Goal: Information Seeking & Learning: Learn about a topic

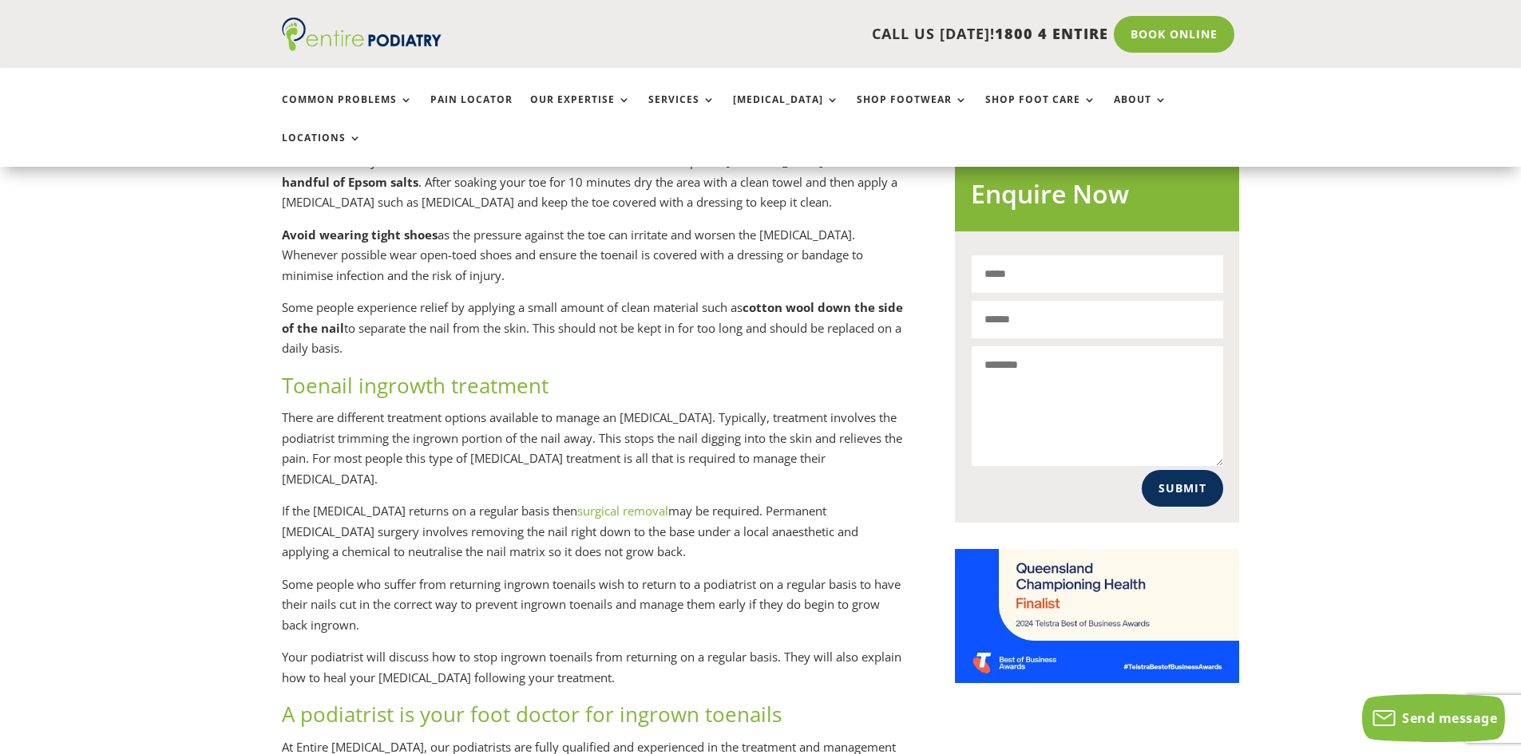
scroll to position [894, 0]
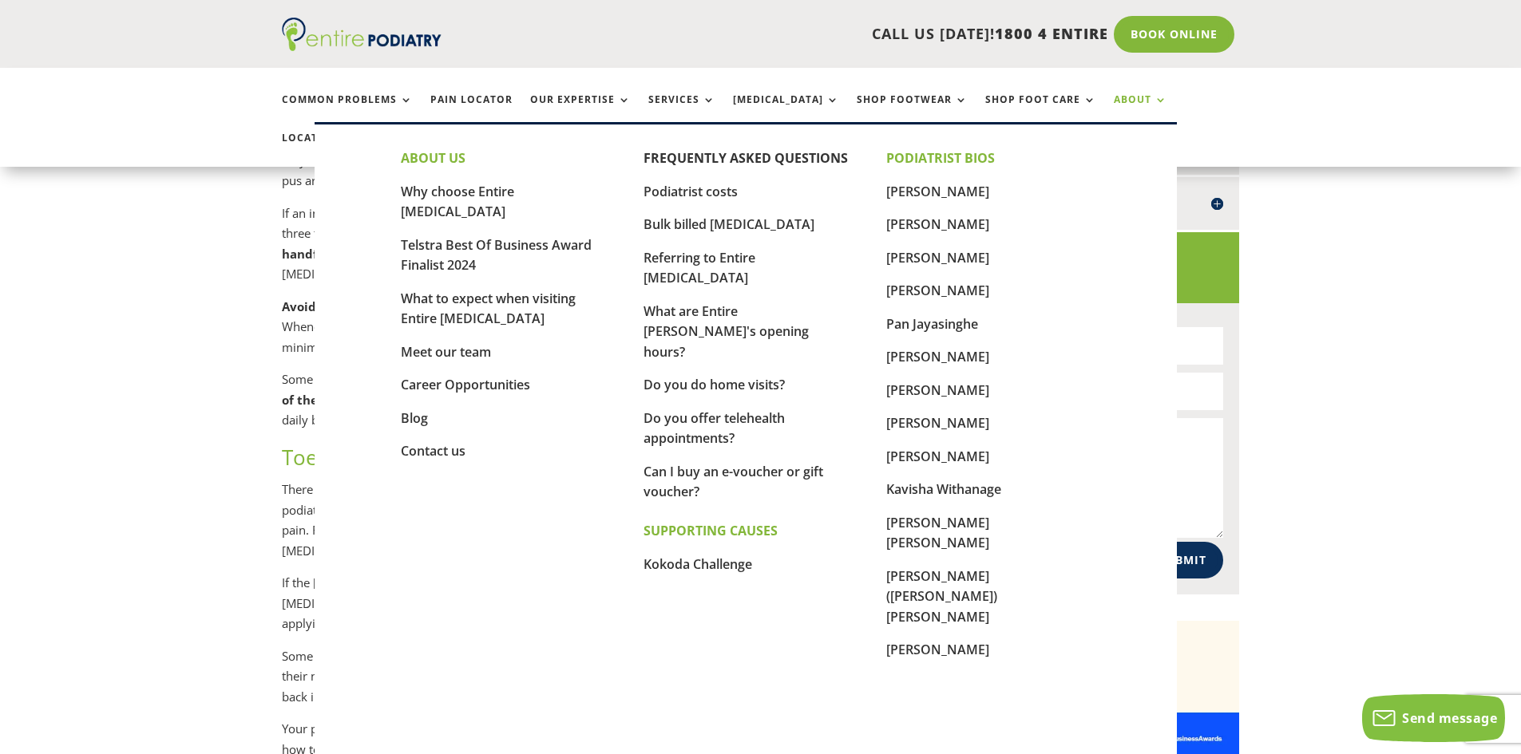
click at [1114, 105] on link "About" at bounding box center [1140, 111] width 53 height 34
click at [449, 343] on link "Meet our team" at bounding box center [446, 352] width 90 height 18
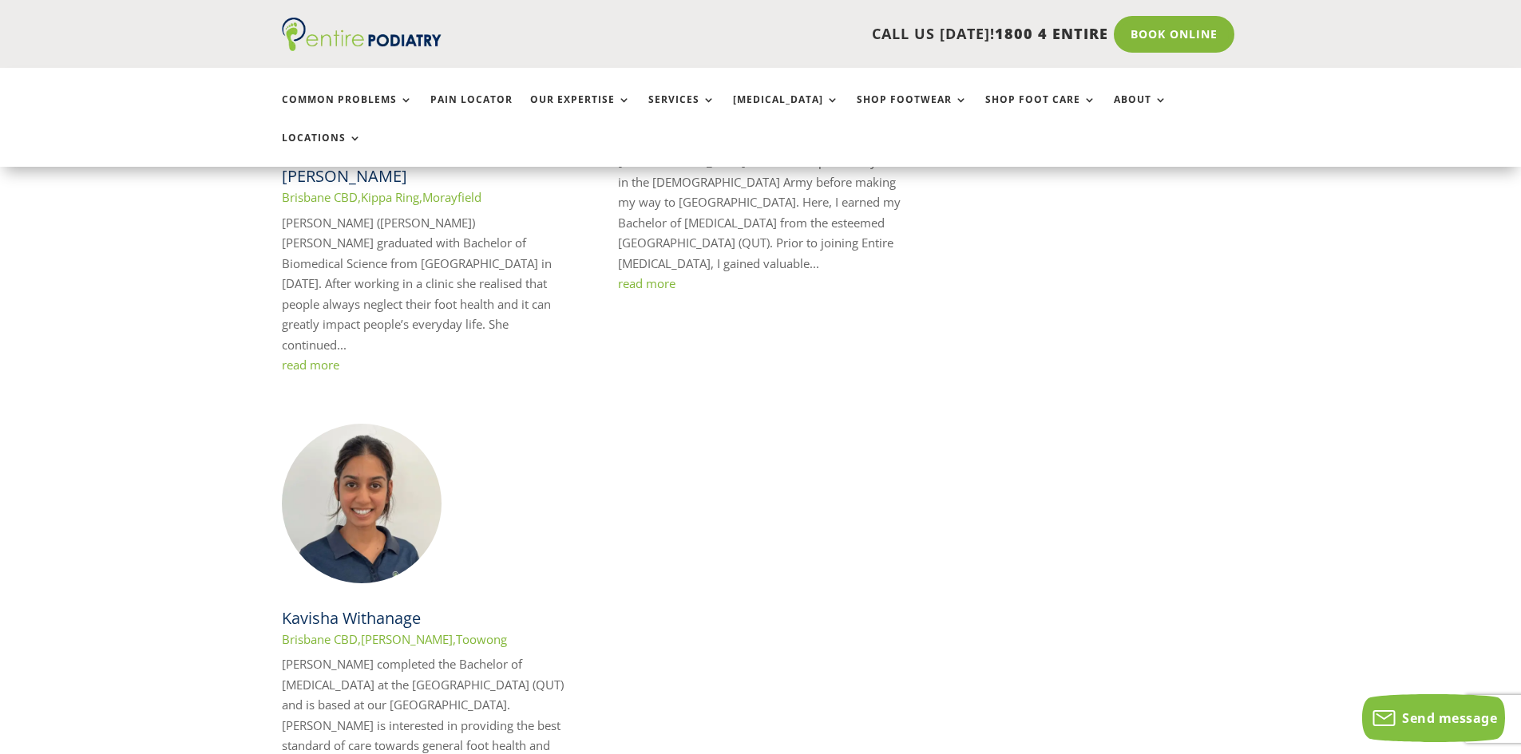
scroll to position [2871, 0]
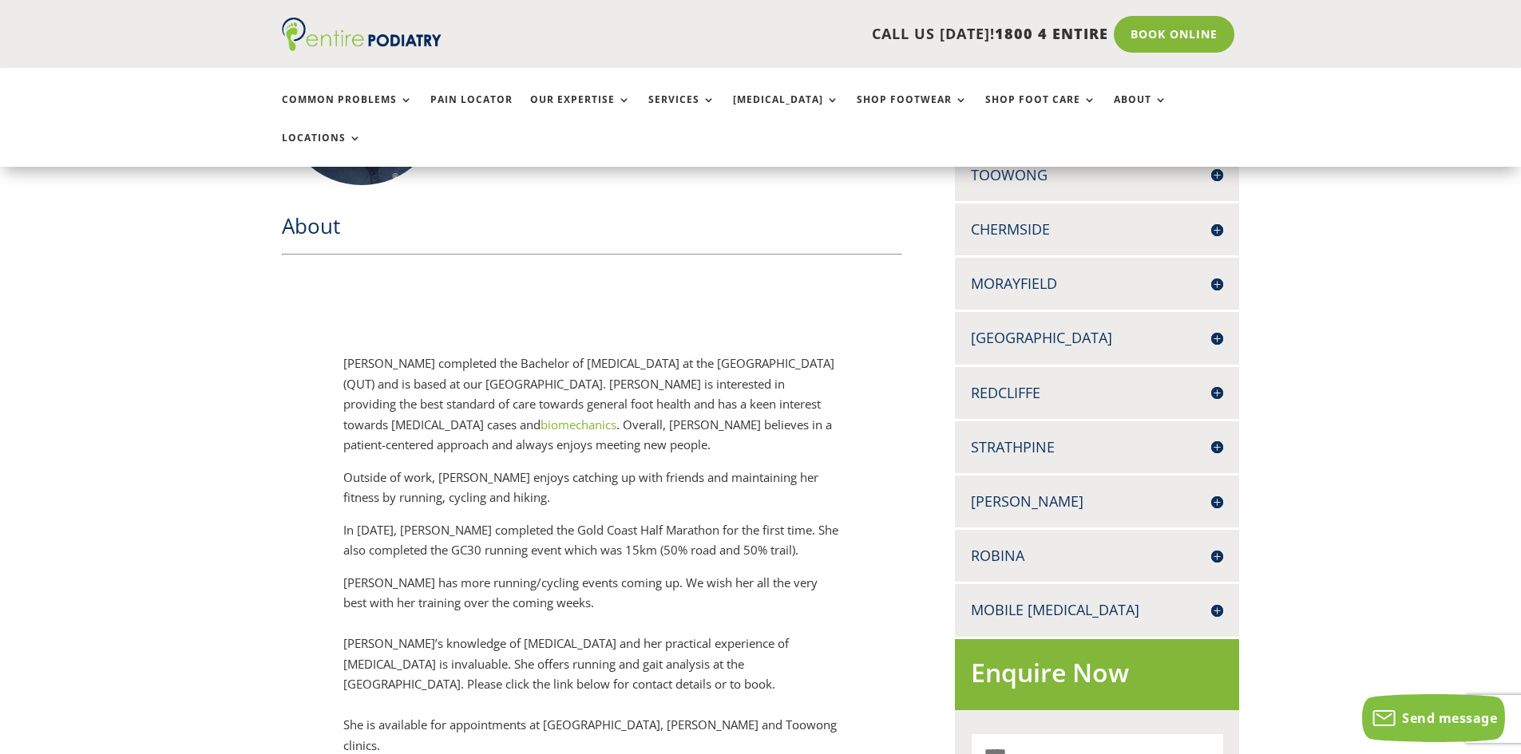
scroll to position [575, 0]
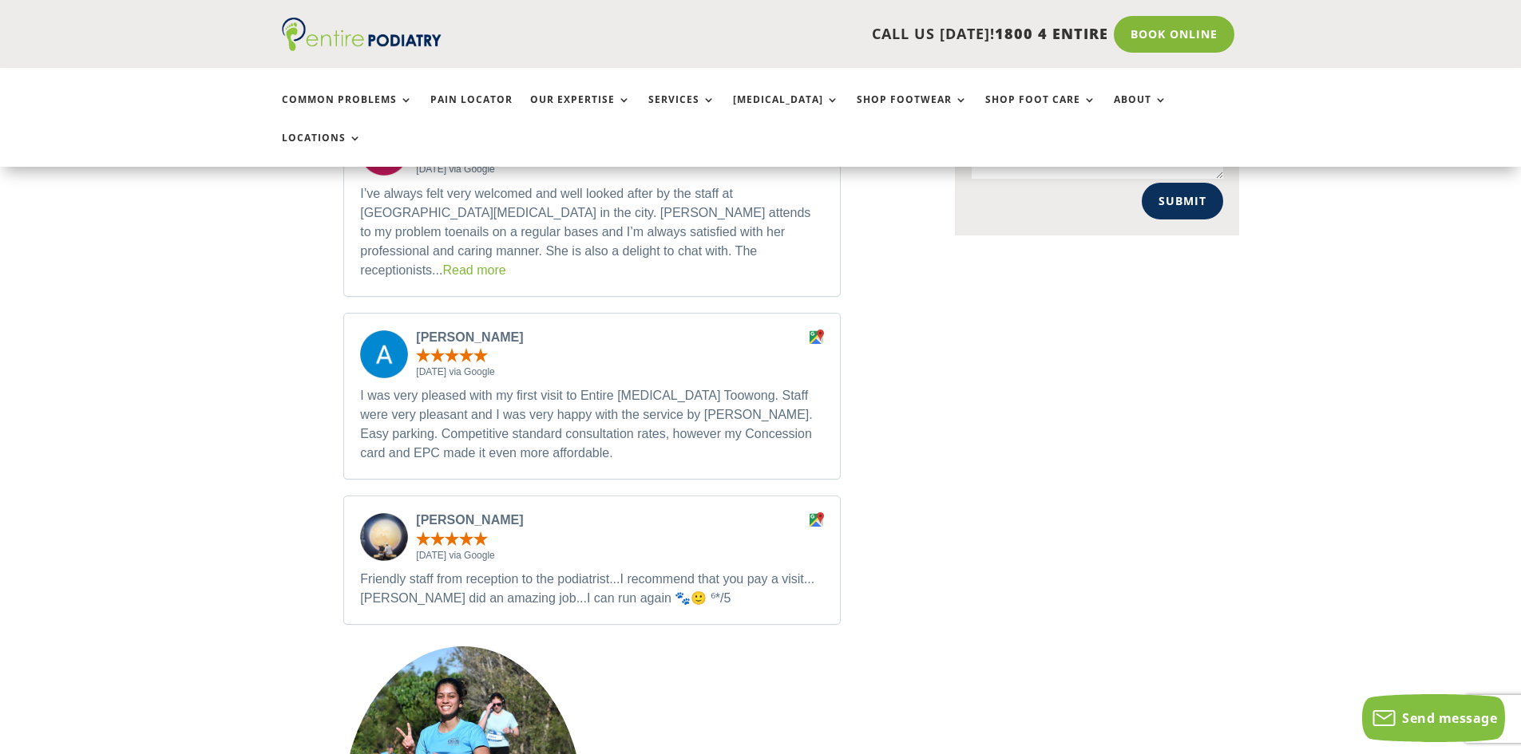
scroll to position [1213, 0]
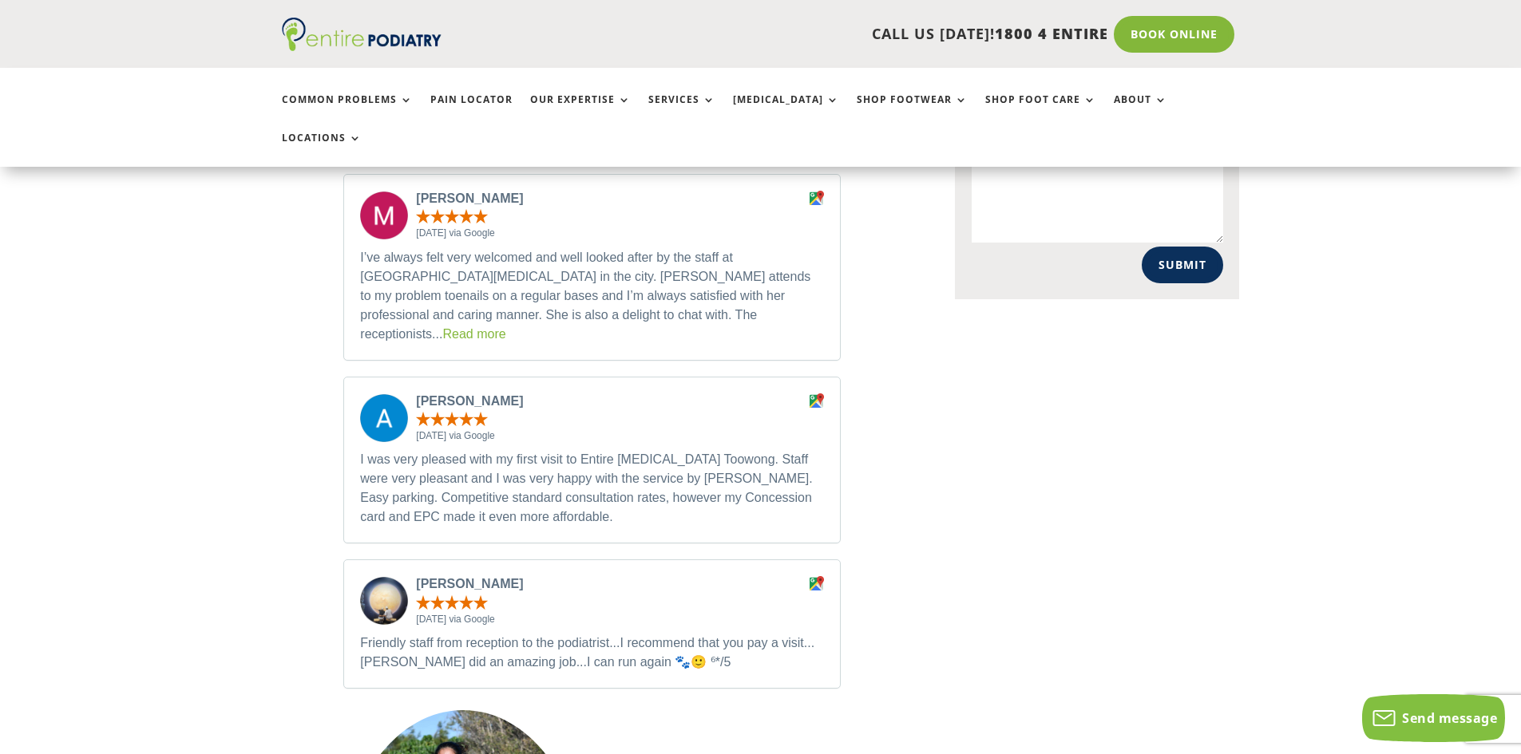
click at [505, 327] on link "Read more" at bounding box center [473, 334] width 63 height 14
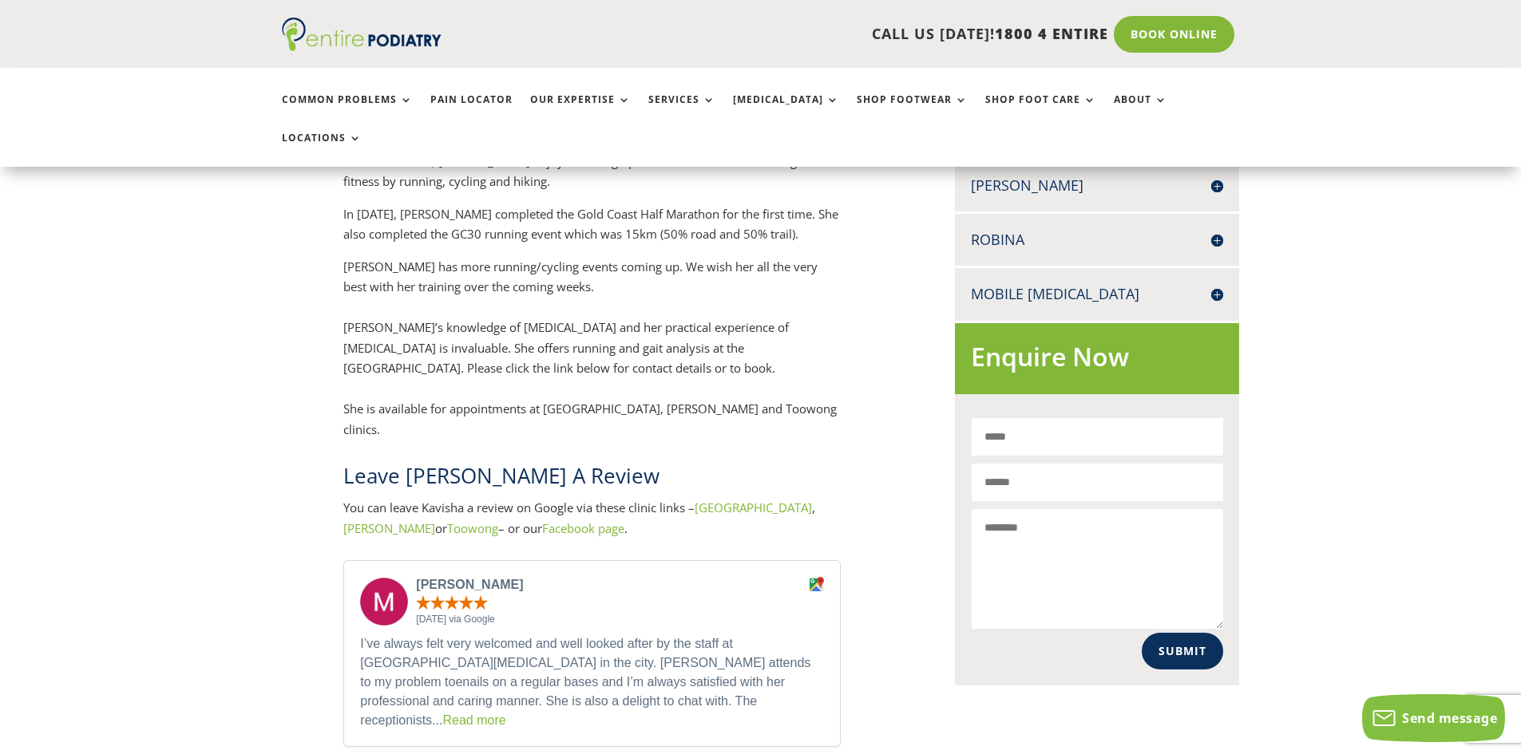
scroll to position [829, 0]
